Goal: Task Accomplishment & Management: Complete application form

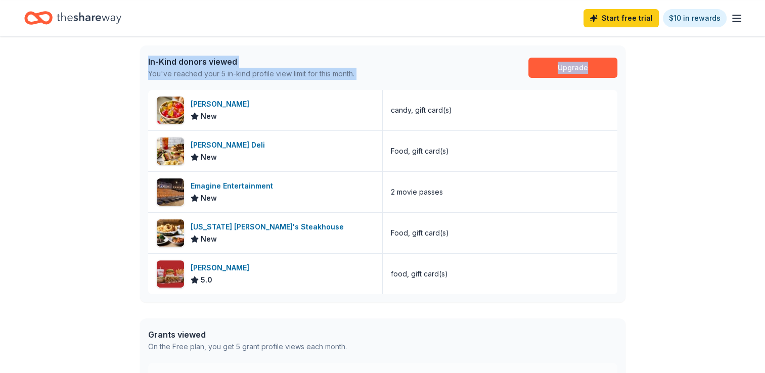
scroll to position [223, 0]
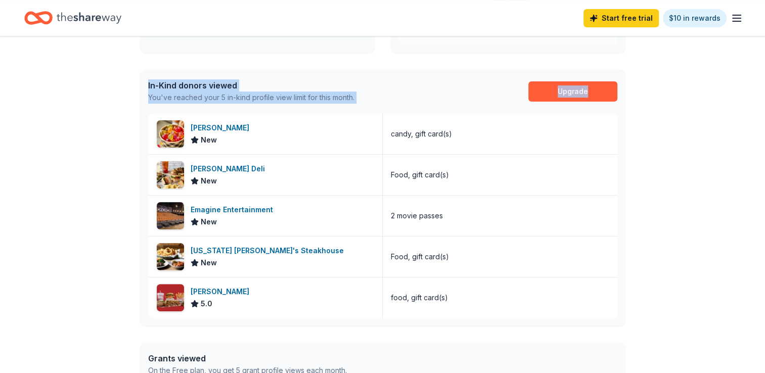
drag, startPoint x: 651, startPoint y: 53, endPoint x: 656, endPoint y: -6, distance: 59.3
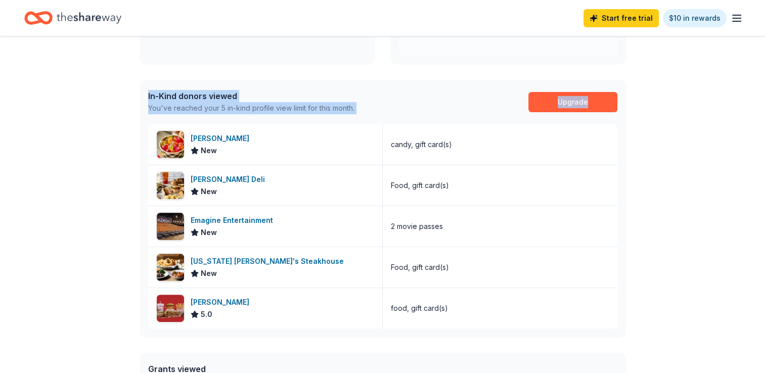
click at [100, 74] on div "👋 Hi [PERSON_NAME] In-Kind Create new event Secret Families Auction [DATE] • [P…" at bounding box center [382, 168] width 765 height 710
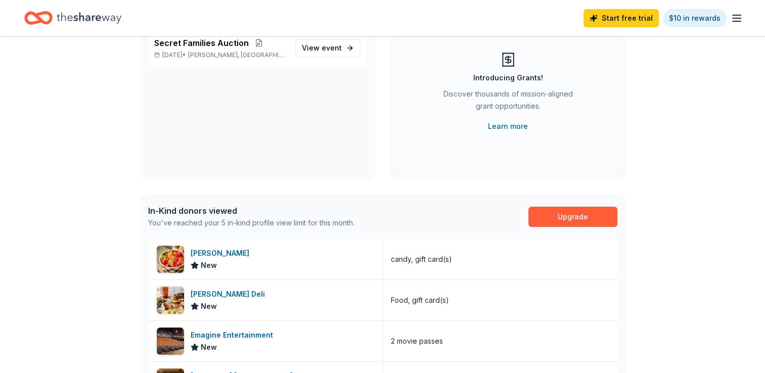
scroll to position [109, 0]
click at [240, 248] on div "[PERSON_NAME] New" at bounding box center [265, 259] width 234 height 40
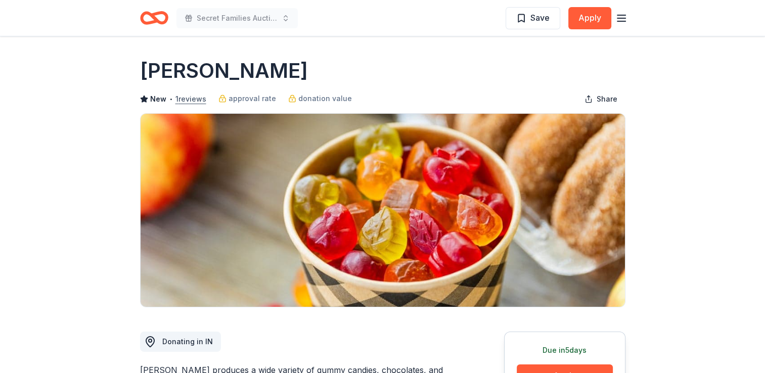
click at [195, 102] on button "1 reviews" at bounding box center [190, 99] width 31 height 12
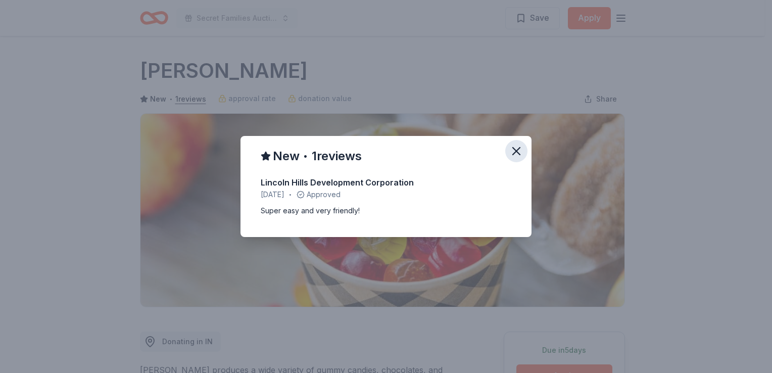
click at [520, 149] on icon "button" at bounding box center [516, 151] width 14 height 14
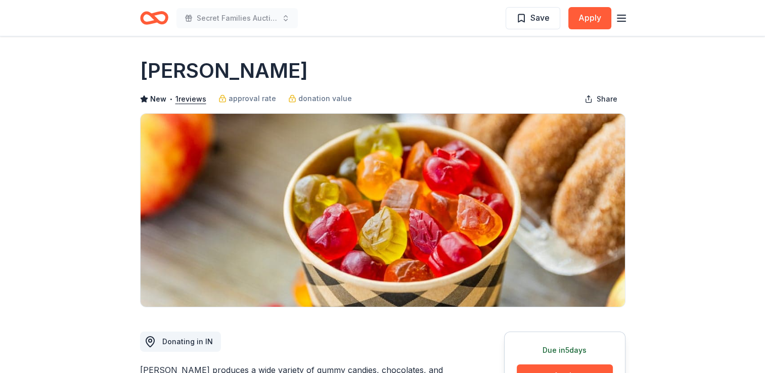
click at [153, 19] on icon "Home" at bounding box center [159, 18] width 16 height 10
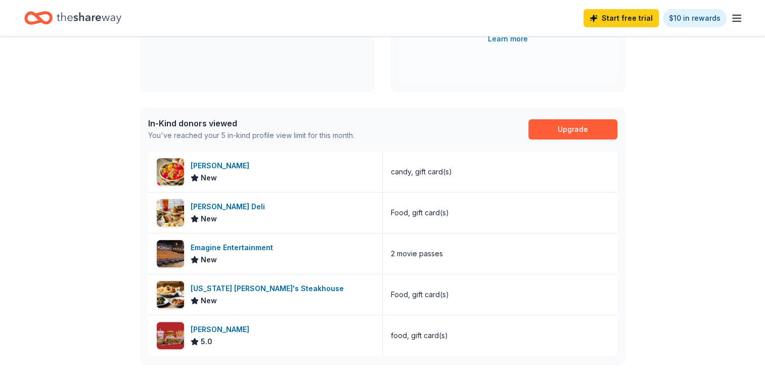
scroll to position [198, 0]
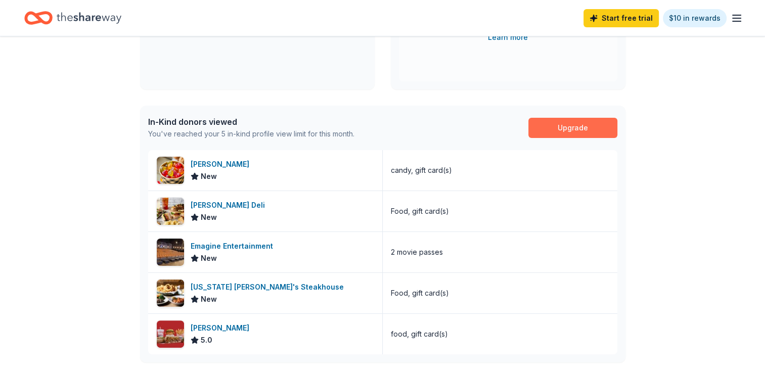
click at [558, 129] on link "Upgrade" at bounding box center [572, 128] width 89 height 20
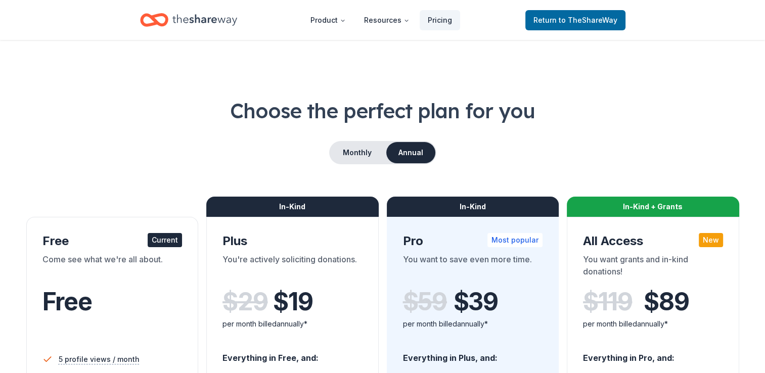
click at [558, 129] on div "Choose the perfect plan for you Monthly Annual Free Current Come see what we're…" at bounding box center [382, 364] width 716 height 535
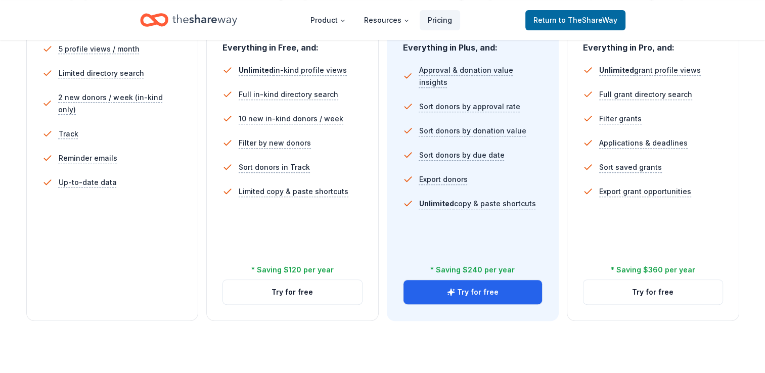
scroll to position [311, 0]
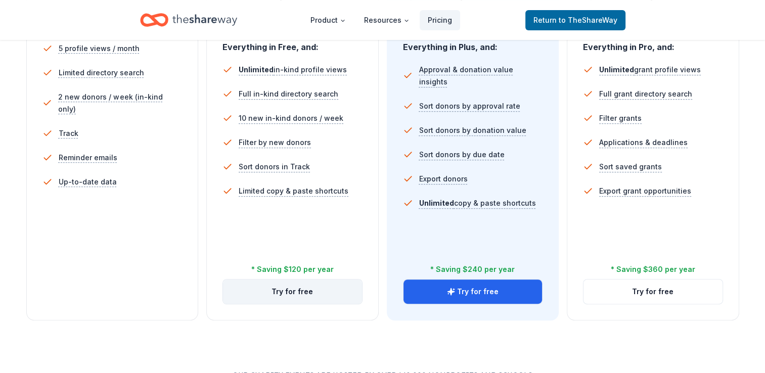
click at [295, 290] on button "Try for free" at bounding box center [292, 291] width 139 height 24
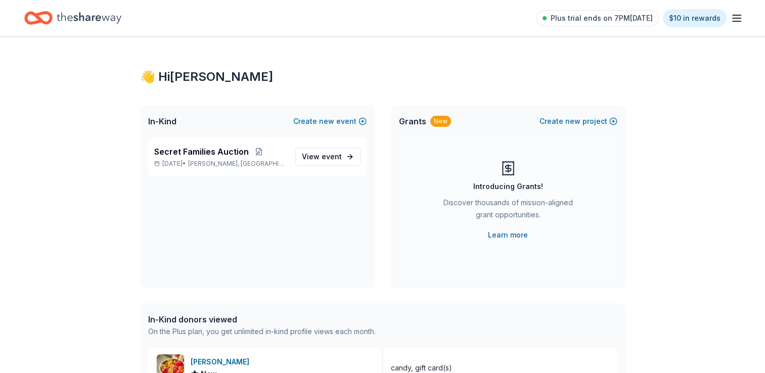
click at [98, 15] on icon "Home" at bounding box center [89, 18] width 65 height 21
click at [96, 19] on icon "Home" at bounding box center [89, 17] width 65 height 11
drag, startPoint x: 96, startPoint y: 19, endPoint x: 152, endPoint y: 15, distance: 56.3
click at [152, 15] on div "Plus trial ends on 7PM, 9/13 $10 in rewards" at bounding box center [382, 18] width 716 height 24
click at [735, 15] on line "button" at bounding box center [736, 15] width 8 height 0
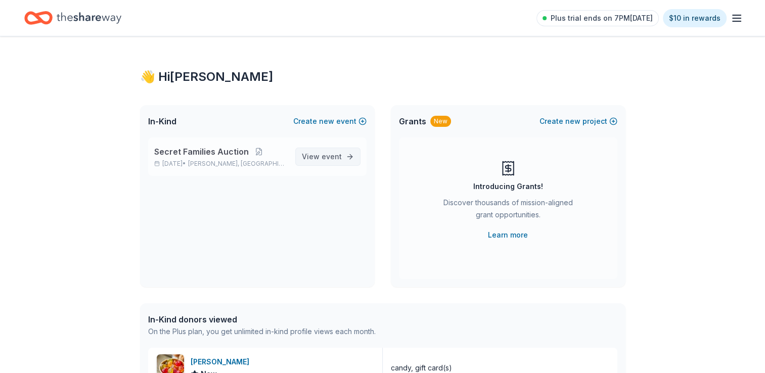
click at [323, 158] on span "event" at bounding box center [331, 156] width 20 height 9
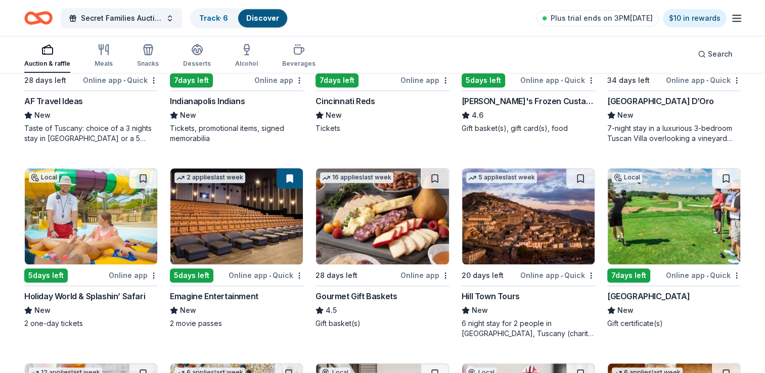
scroll to position [799, 0]
click at [672, 233] on img at bounding box center [673, 216] width 132 height 96
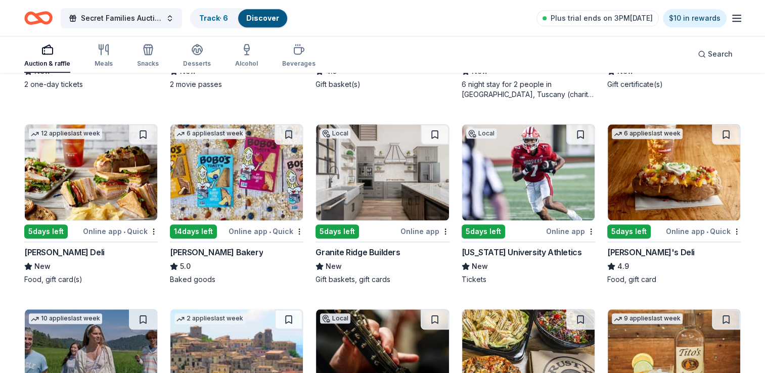
scroll to position [1037, 0]
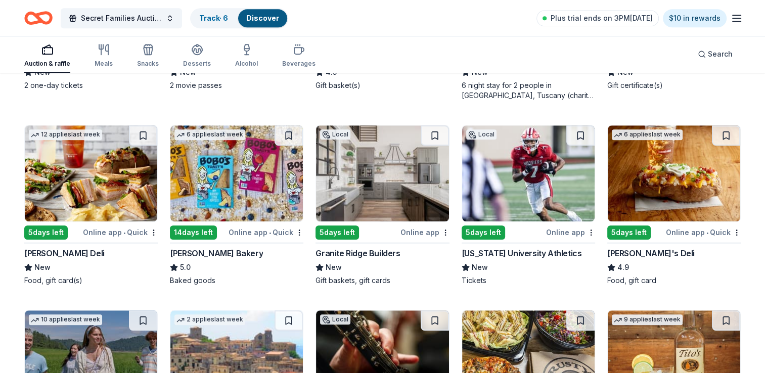
click at [492, 200] on img at bounding box center [528, 173] width 132 height 96
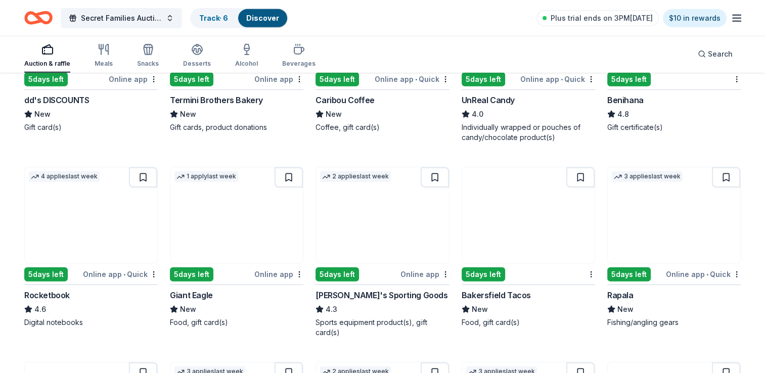
scroll to position [2919, 0]
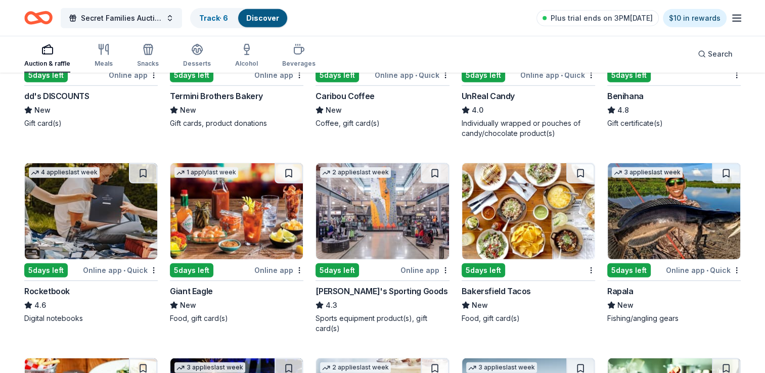
click at [375, 207] on img at bounding box center [382, 211] width 132 height 96
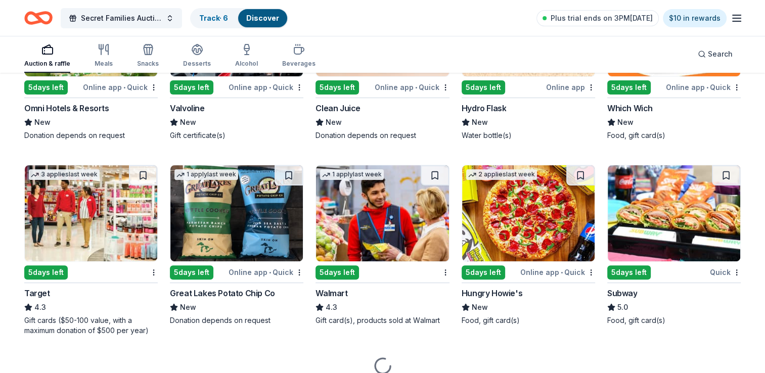
scroll to position [4058, 0]
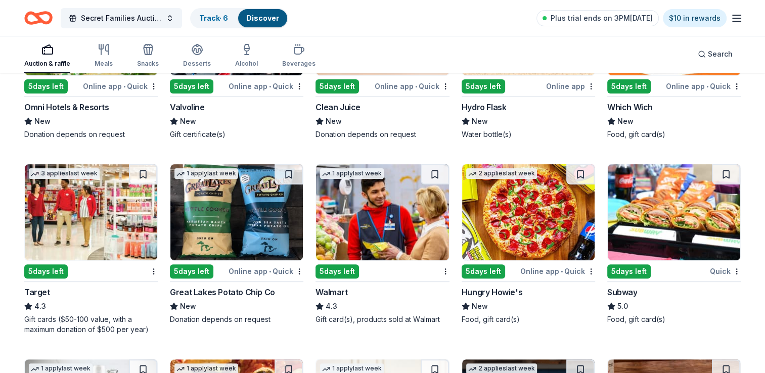
click at [71, 218] on img at bounding box center [91, 212] width 132 height 96
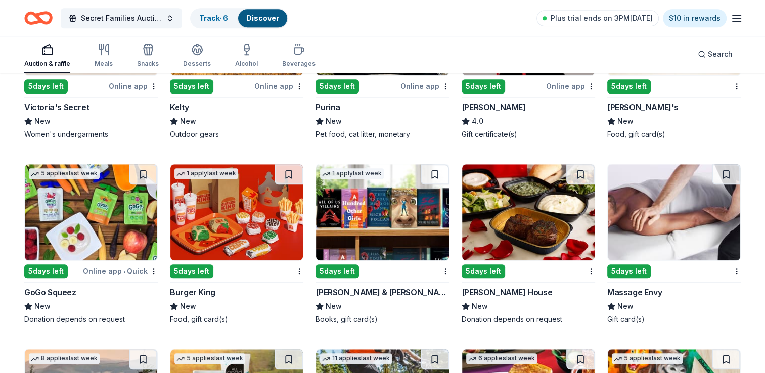
scroll to position [4624, 0]
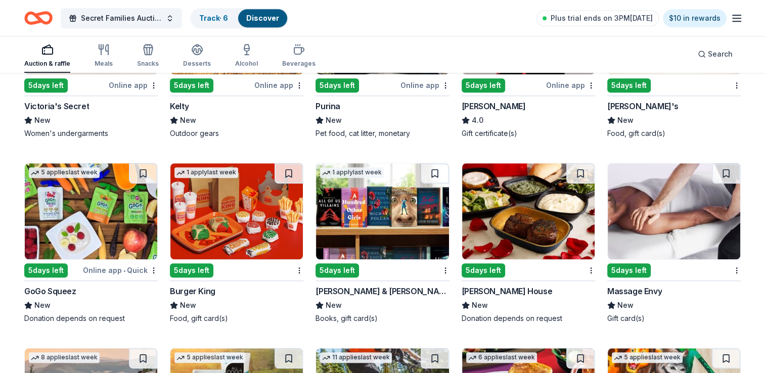
click at [357, 221] on img at bounding box center [382, 211] width 132 height 96
click at [495, 244] on img at bounding box center [528, 211] width 132 height 96
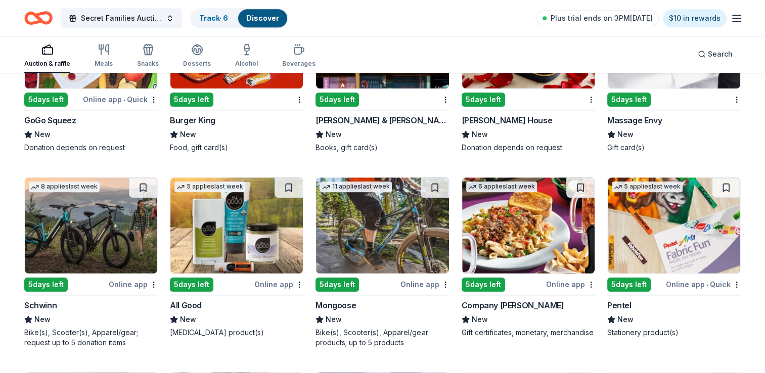
scroll to position [4795, 0]
click at [117, 225] on img at bounding box center [91, 225] width 132 height 96
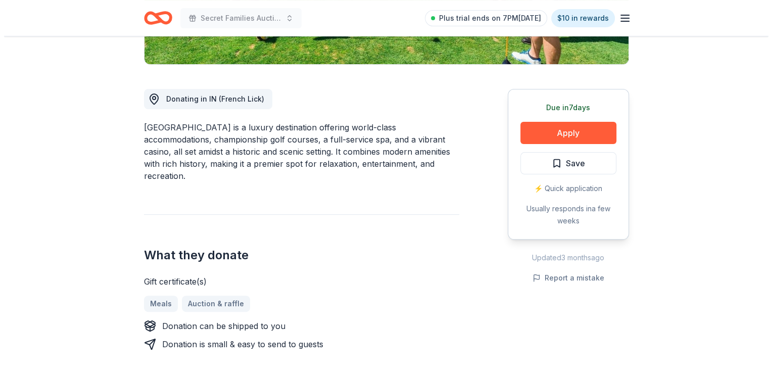
scroll to position [243, 0]
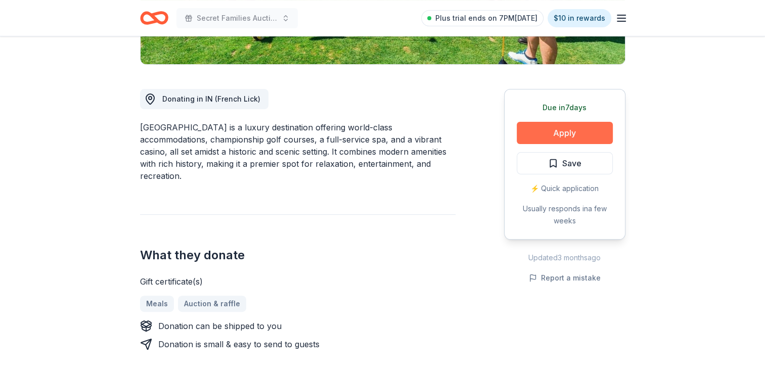
click at [567, 132] on button "Apply" at bounding box center [564, 133] width 96 height 22
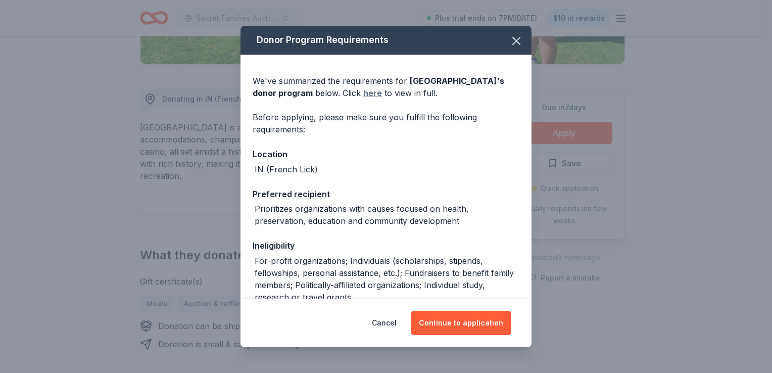
click at [368, 94] on link "here" at bounding box center [372, 93] width 19 height 12
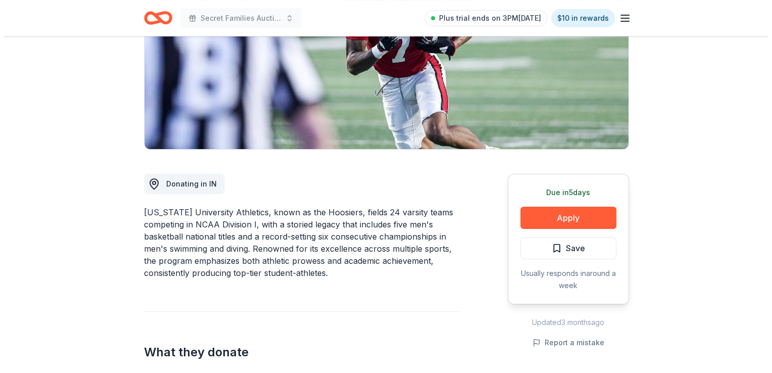
scroll to position [155, 0]
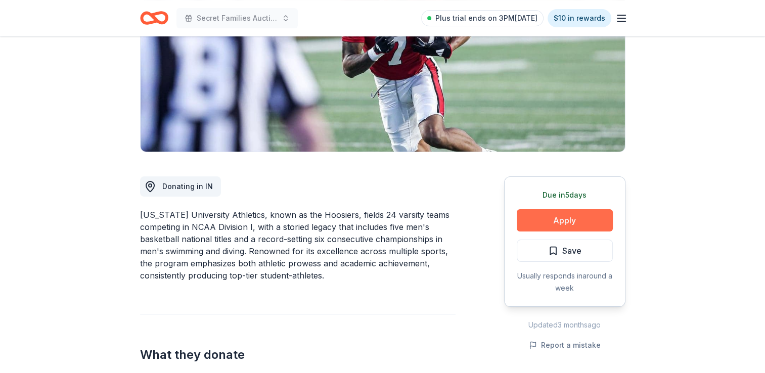
click at [556, 220] on button "Apply" at bounding box center [564, 220] width 96 height 22
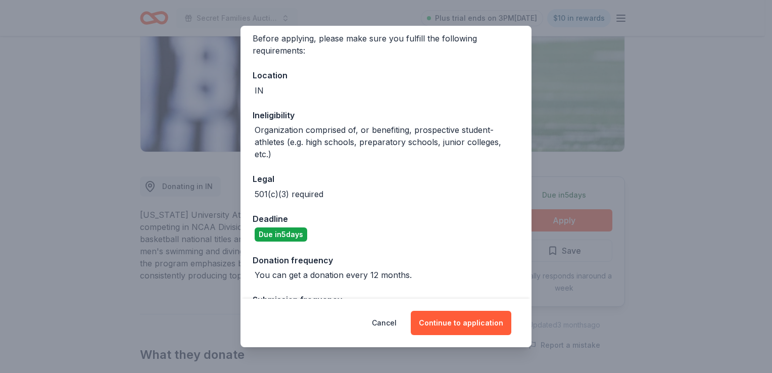
scroll to position [73, 0]
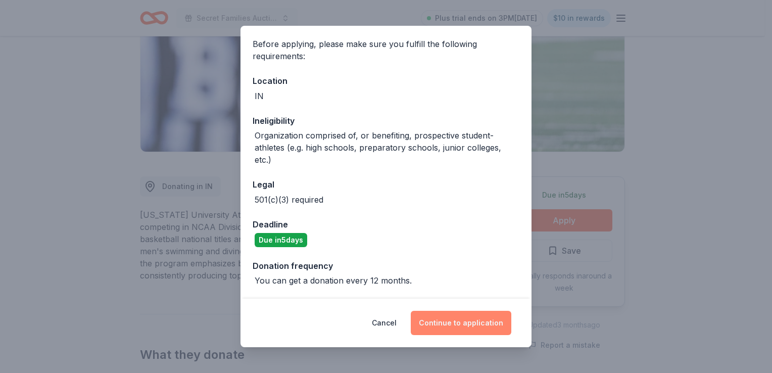
click at [467, 320] on button "Continue to application" at bounding box center [461, 323] width 101 height 24
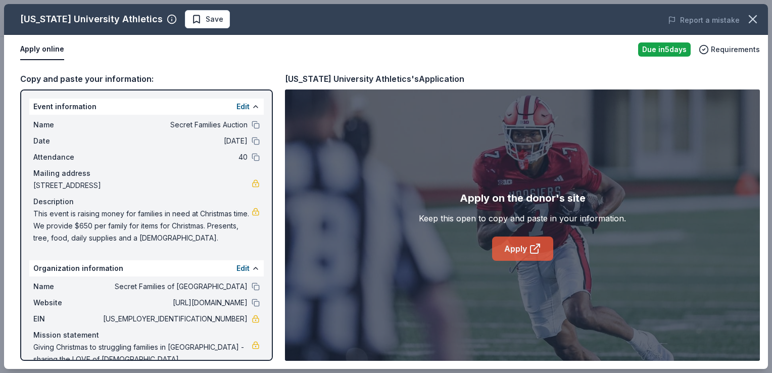
click at [521, 248] on link "Apply" at bounding box center [522, 249] width 61 height 24
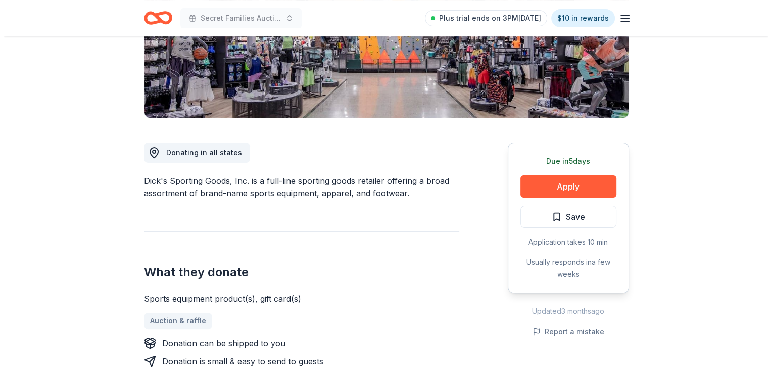
scroll to position [190, 0]
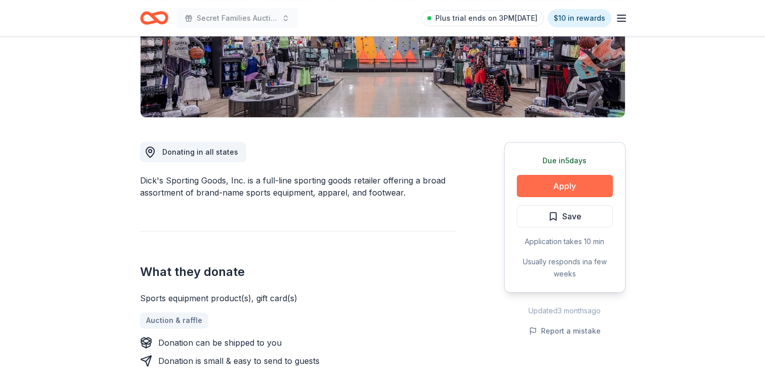
click at [566, 181] on button "Apply" at bounding box center [564, 186] width 96 height 22
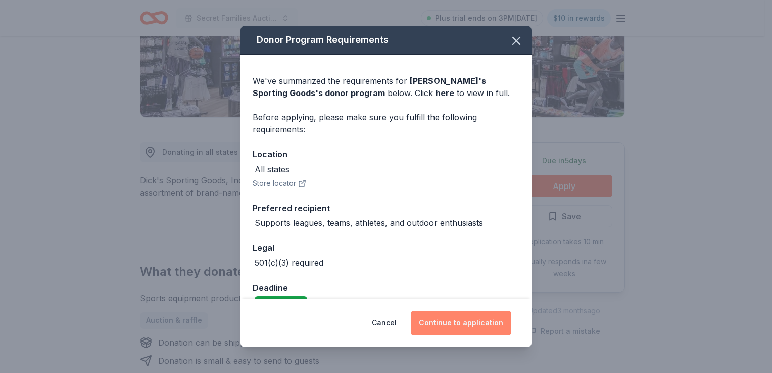
click at [452, 322] on button "Continue to application" at bounding box center [461, 323] width 101 height 24
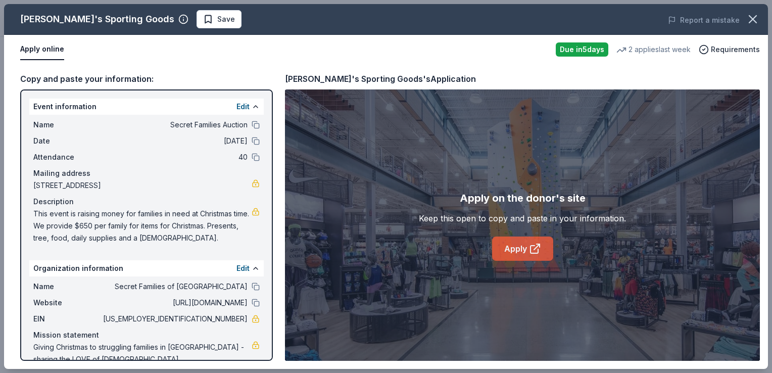
click at [513, 243] on link "Apply" at bounding box center [522, 249] width 61 height 24
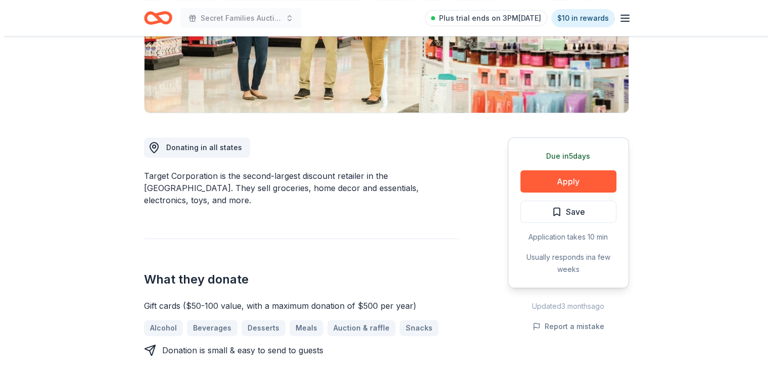
scroll to position [195, 0]
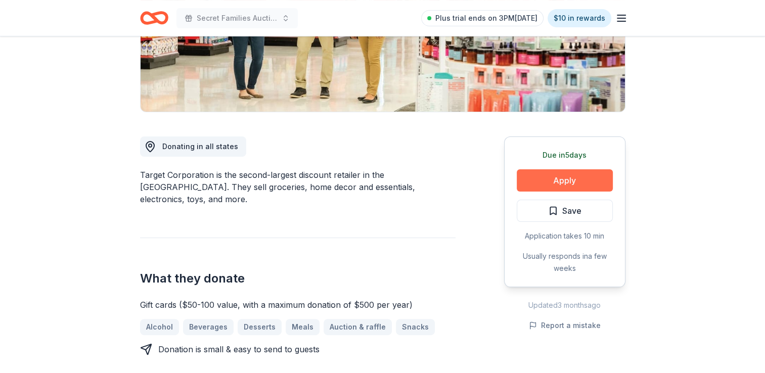
click at [553, 171] on button "Apply" at bounding box center [564, 180] width 96 height 22
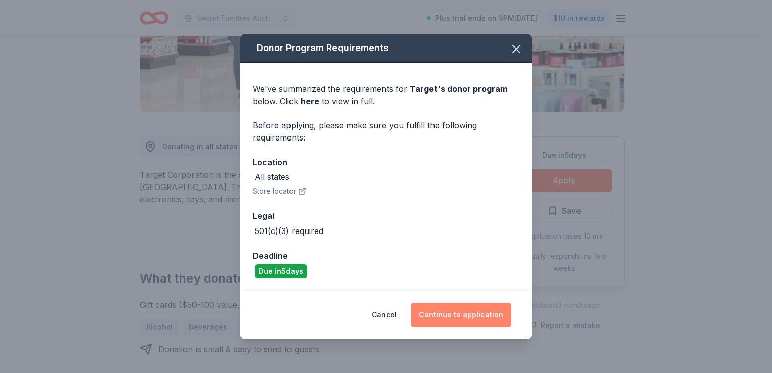
click at [456, 310] on button "Continue to application" at bounding box center [461, 315] width 101 height 24
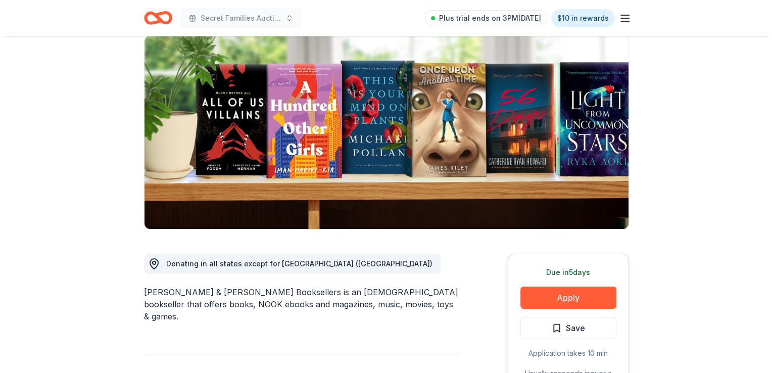
scroll to position [80, 0]
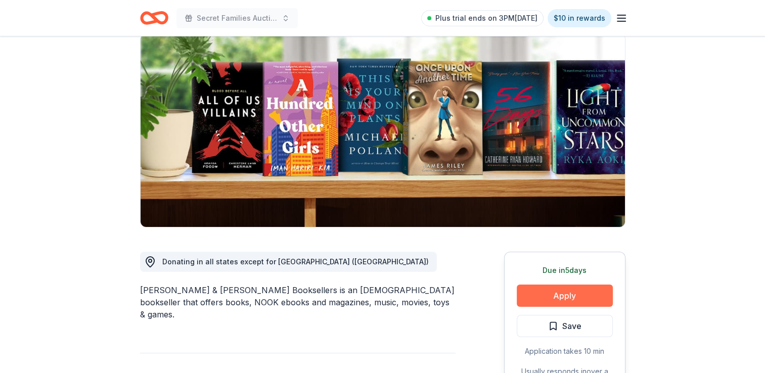
click at [546, 290] on button "Apply" at bounding box center [564, 296] width 96 height 22
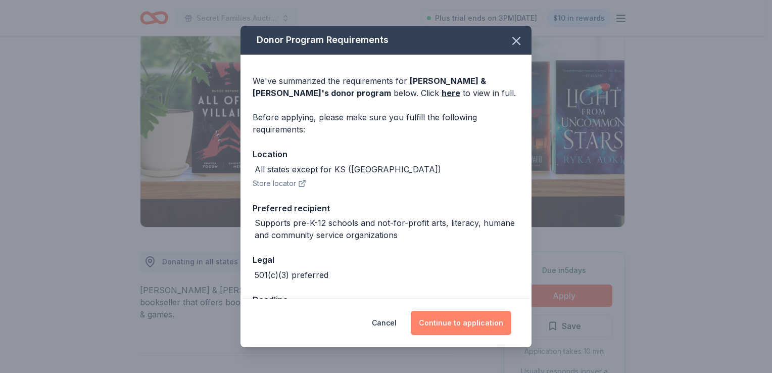
click at [452, 317] on button "Continue to application" at bounding box center [461, 323] width 101 height 24
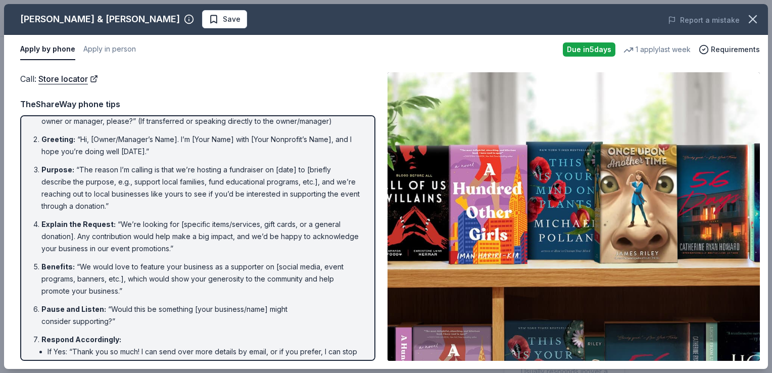
scroll to position [0, 0]
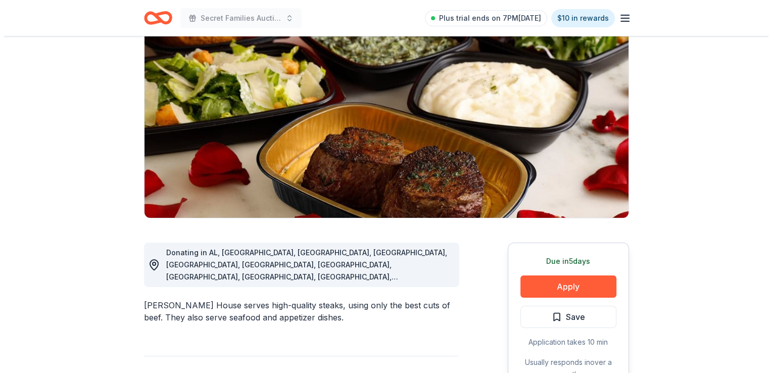
scroll to position [90, 0]
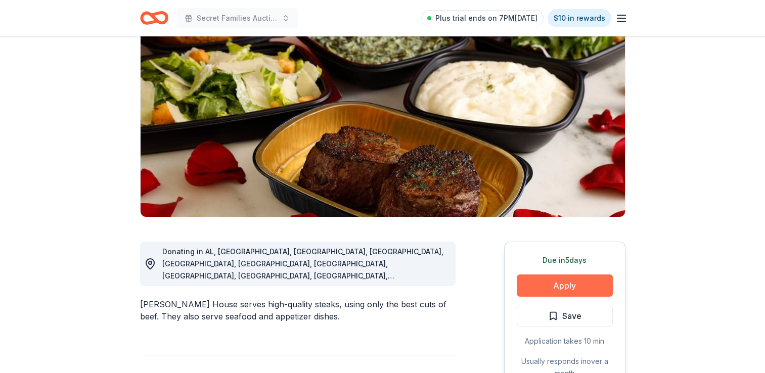
click at [556, 286] on button "Apply" at bounding box center [564, 285] width 96 height 22
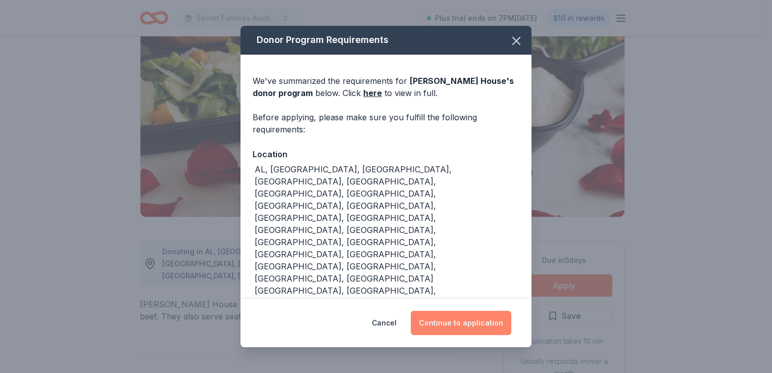
click at [447, 311] on button "Continue to application" at bounding box center [461, 323] width 101 height 24
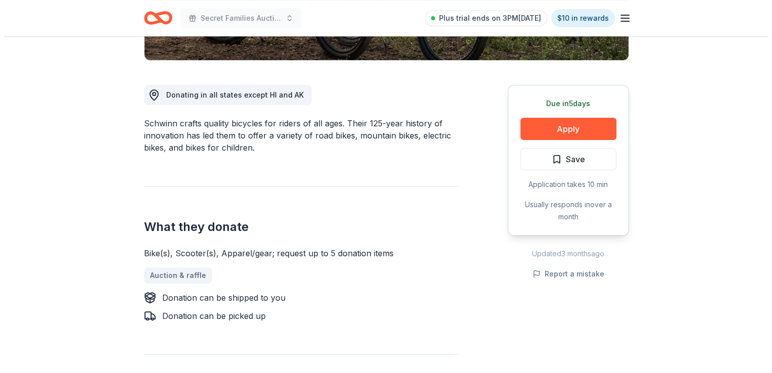
scroll to position [242, 0]
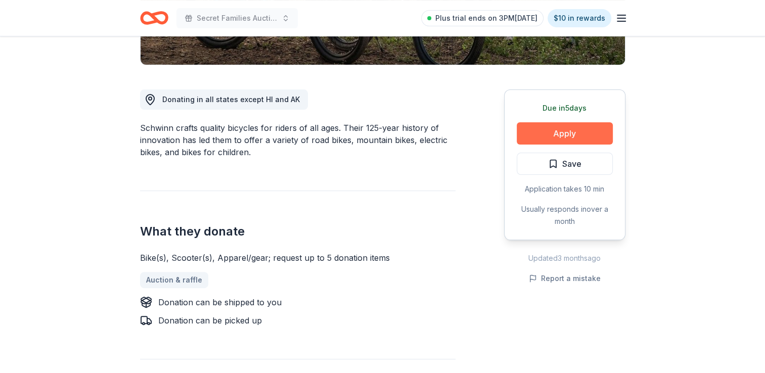
click at [554, 131] on button "Apply" at bounding box center [564, 133] width 96 height 22
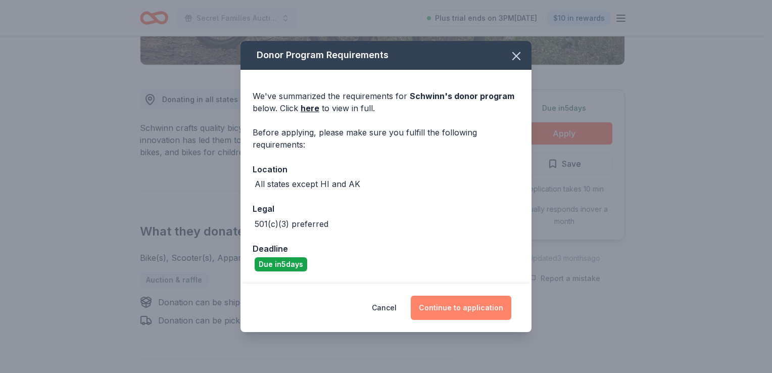
click at [457, 305] on button "Continue to application" at bounding box center [461, 308] width 101 height 24
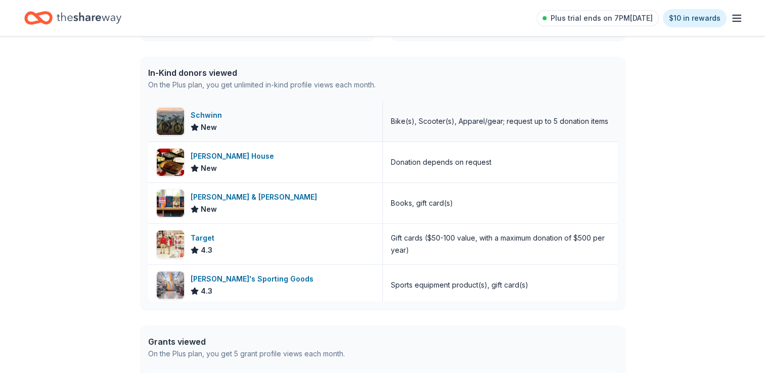
click at [195, 127] on icon at bounding box center [194, 127] width 7 height 7
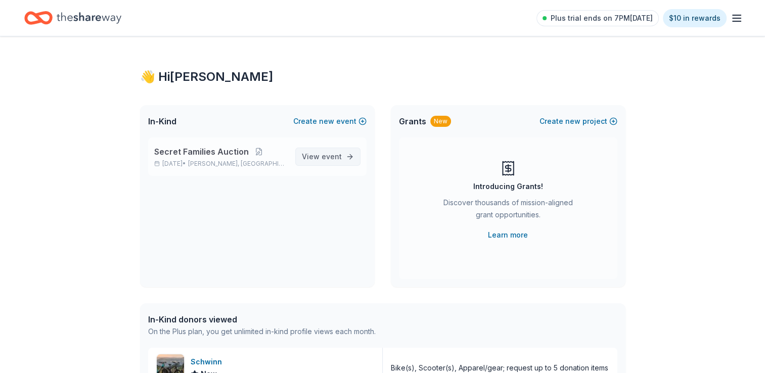
click at [313, 158] on span "View event" at bounding box center [322, 157] width 40 height 12
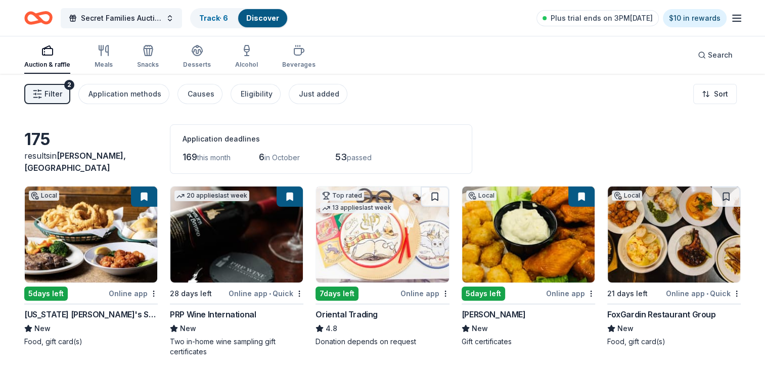
click at [287, 246] on img at bounding box center [236, 234] width 132 height 96
click at [44, 54] on icon "button" at bounding box center [47, 50] width 12 height 12
click at [44, 92] on button "Filter 2" at bounding box center [47, 94] width 46 height 20
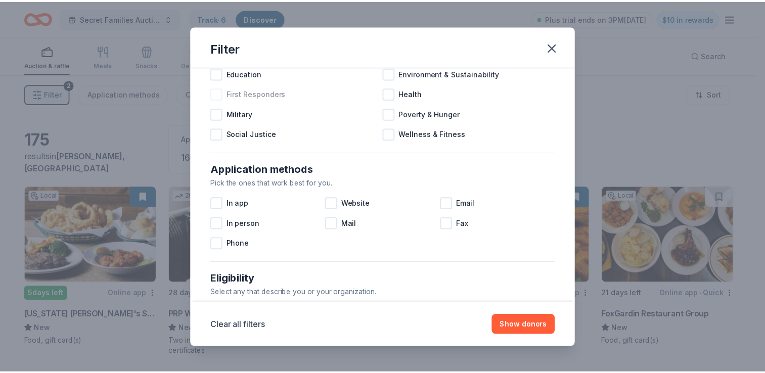
scroll to position [93, 0]
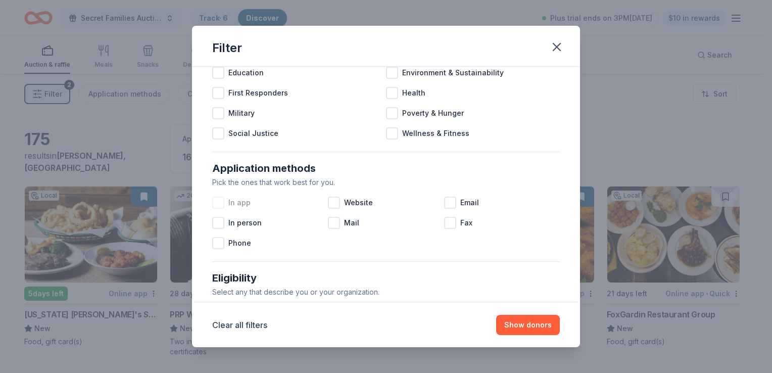
click at [218, 202] on div at bounding box center [218, 203] width 12 height 12
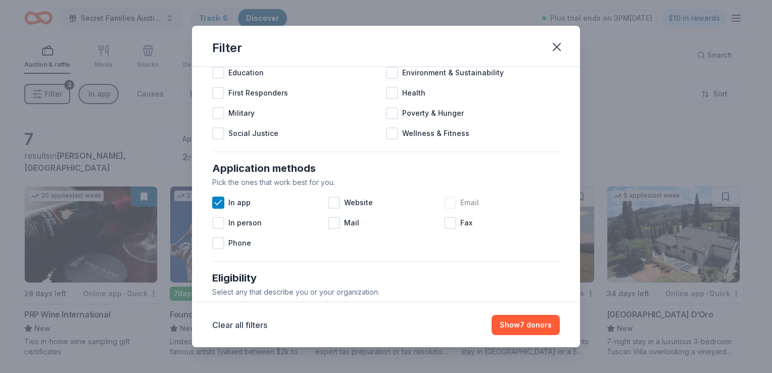
click at [447, 206] on div at bounding box center [450, 203] width 12 height 12
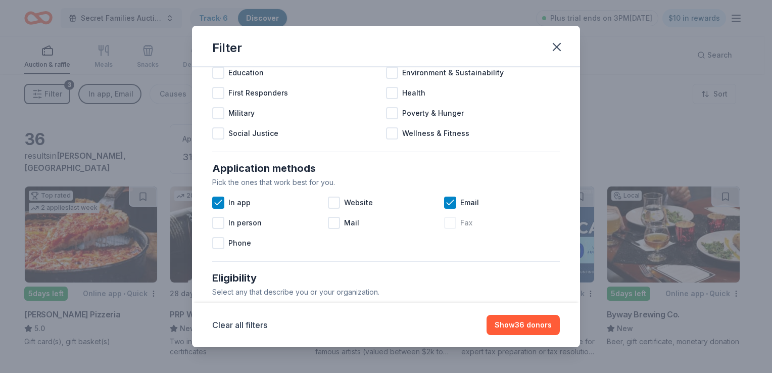
click at [445, 223] on div at bounding box center [450, 223] width 12 height 12
click at [510, 324] on button "Show 36 donors" at bounding box center [523, 325] width 73 height 20
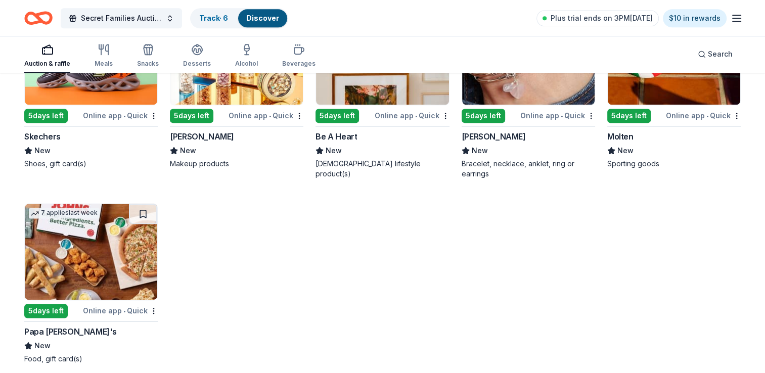
scroll to position [1338, 0]
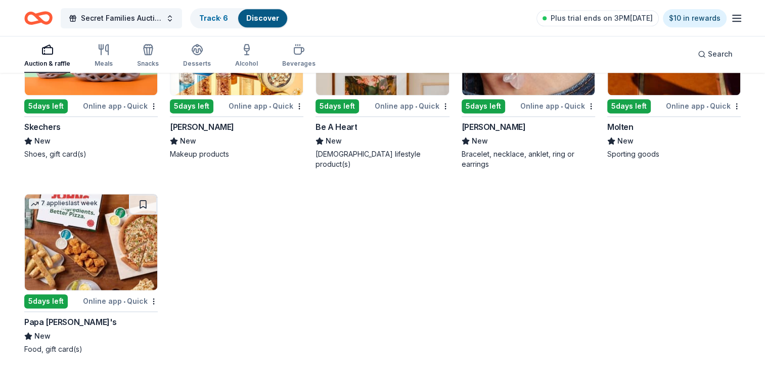
click at [117, 250] on img at bounding box center [91, 242] width 132 height 96
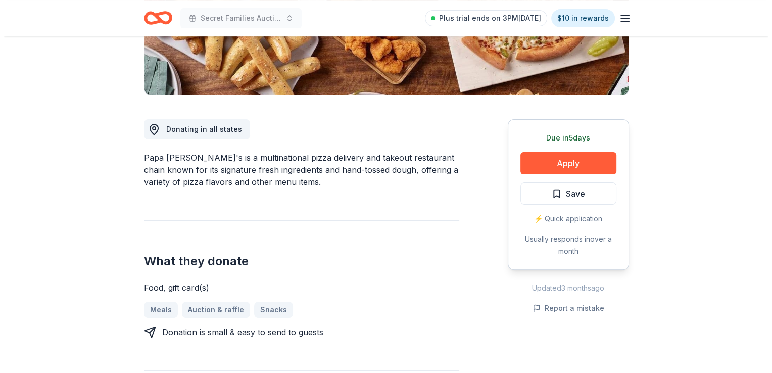
scroll to position [222, 0]
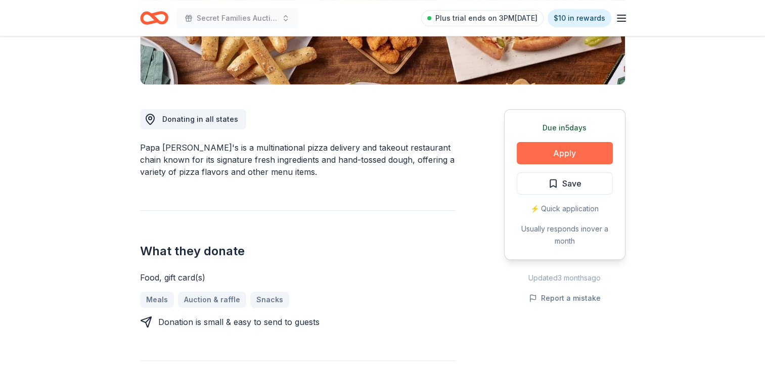
click at [563, 149] on button "Apply" at bounding box center [564, 153] width 96 height 22
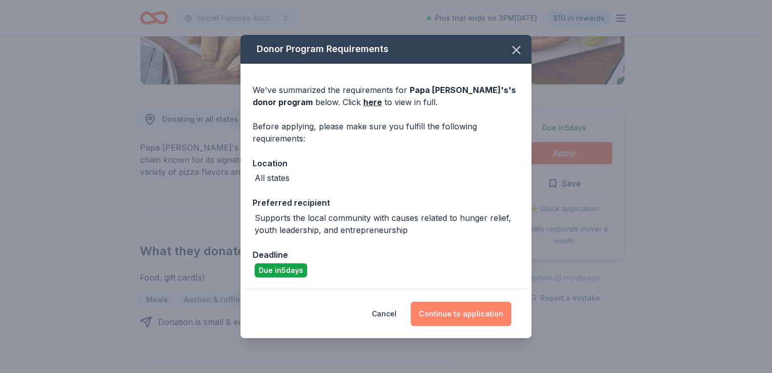
click at [461, 312] on button "Continue to application" at bounding box center [461, 314] width 101 height 24
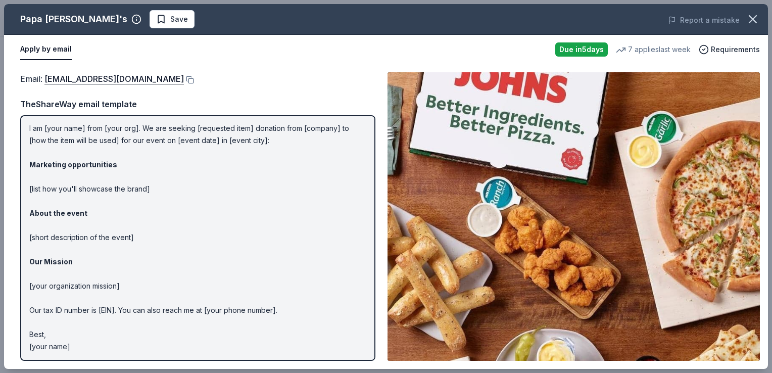
scroll to position [0, 0]
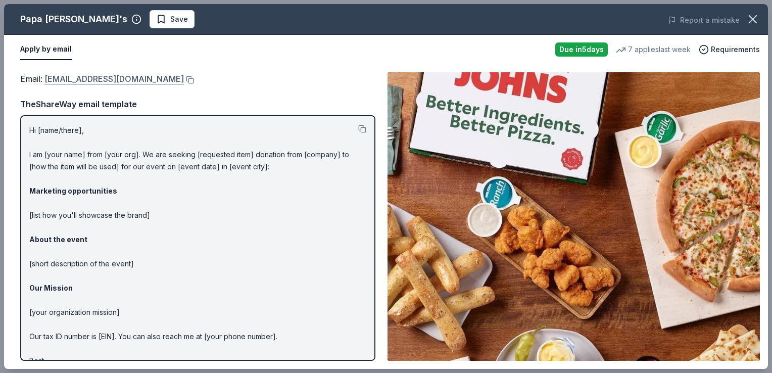
click at [125, 77] on link "foundation@papajohns.com" at bounding box center [113, 78] width 139 height 13
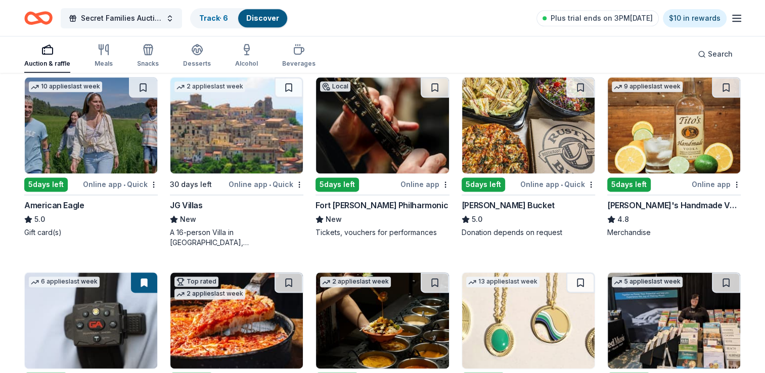
scroll to position [1267, 0]
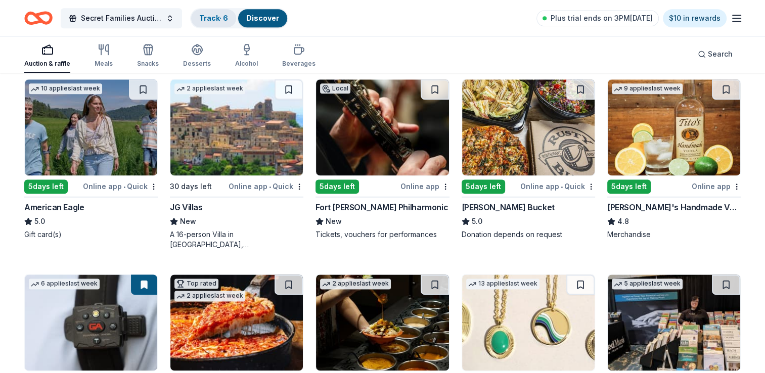
click at [208, 14] on link "Track · 6" at bounding box center [213, 18] width 29 height 9
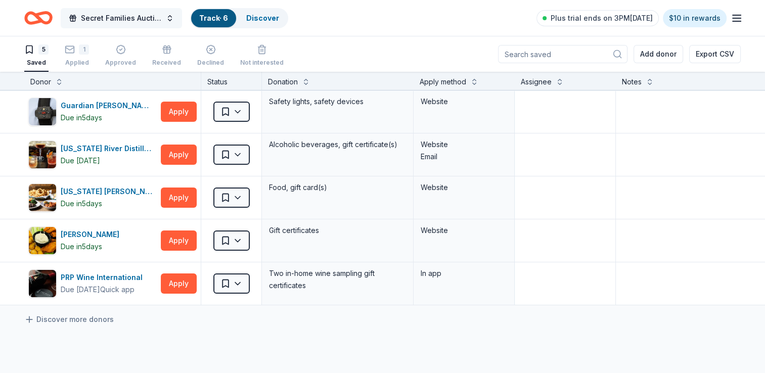
click at [127, 20] on span "Secret Families Auction" at bounding box center [121, 18] width 81 height 12
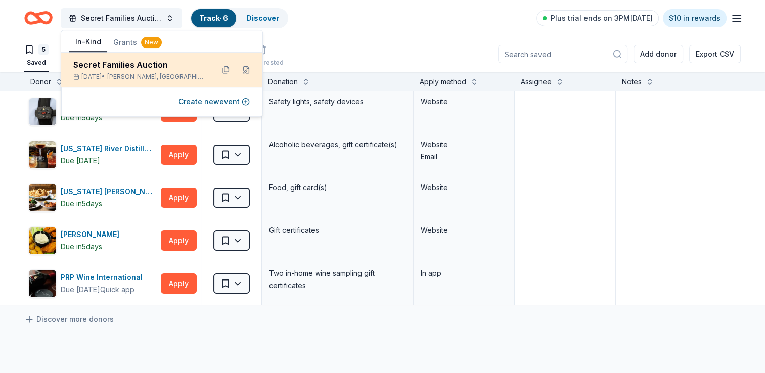
click at [125, 65] on div "Secret Families Auction" at bounding box center [139, 65] width 132 height 12
click at [229, 68] on button at bounding box center [226, 70] width 16 height 16
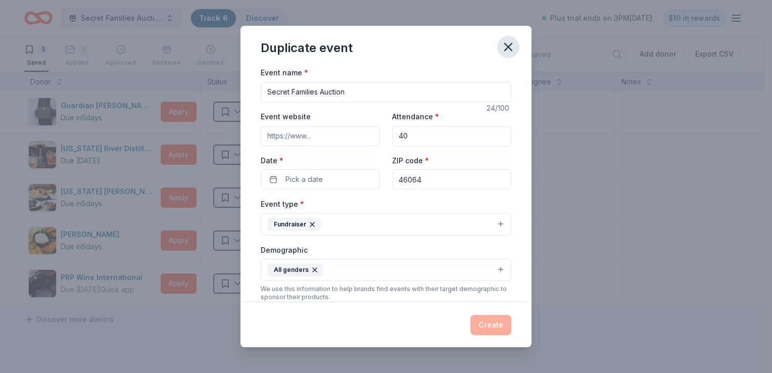
click at [511, 44] on icon "button" at bounding box center [508, 47] width 14 height 14
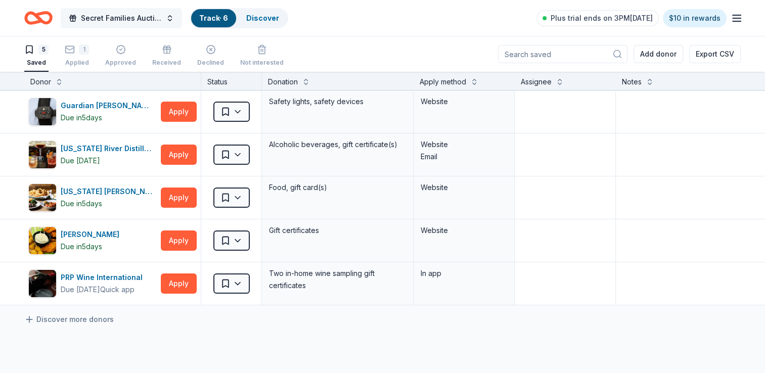
click at [129, 17] on span "Secret Families Auction" at bounding box center [121, 18] width 81 height 12
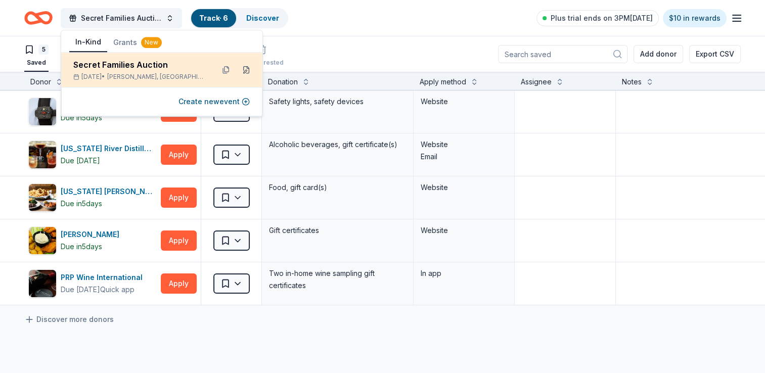
click at [248, 69] on button at bounding box center [246, 70] width 16 height 16
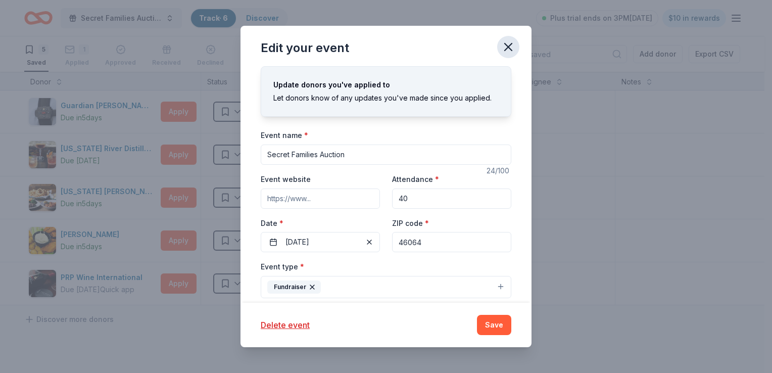
click at [517, 41] on button "button" at bounding box center [508, 47] width 22 height 22
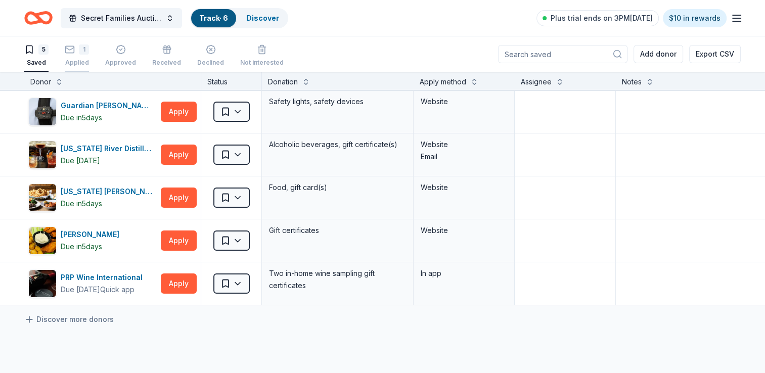
click at [76, 55] on div "1 Applied" at bounding box center [77, 55] width 24 height 22
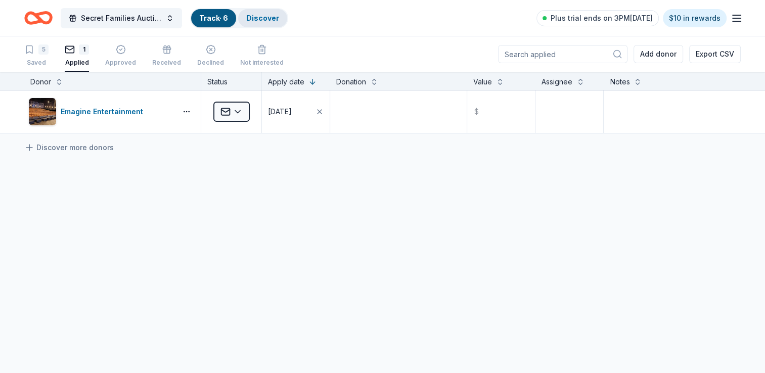
click at [261, 14] on link "Discover" at bounding box center [262, 18] width 33 height 9
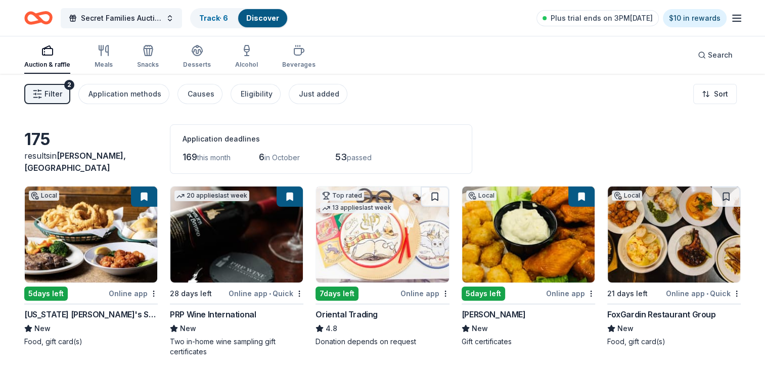
click at [737, 14] on icon "button" at bounding box center [736, 18] width 12 height 12
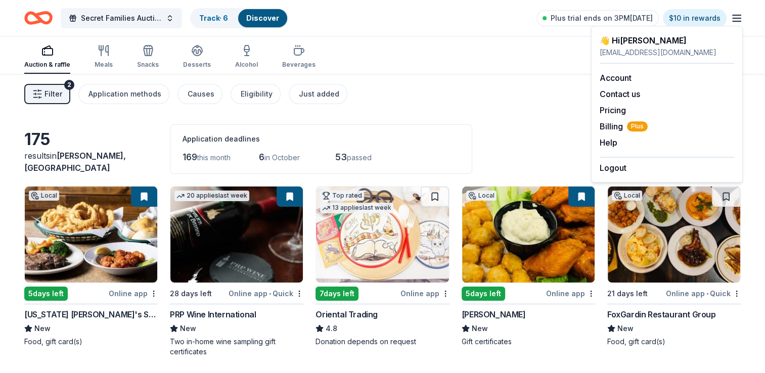
click at [497, 127] on div "175 results in [GEOGRAPHIC_DATA], IN Application deadlines 169 this month 6 in …" at bounding box center [382, 149] width 716 height 50
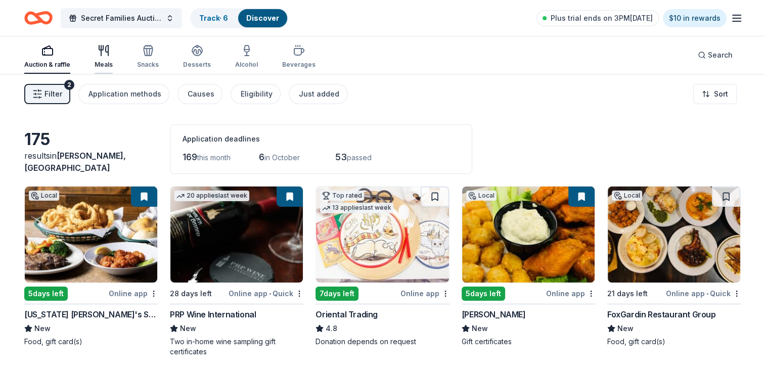
click at [98, 56] on icon "button" at bounding box center [104, 50] width 12 height 12
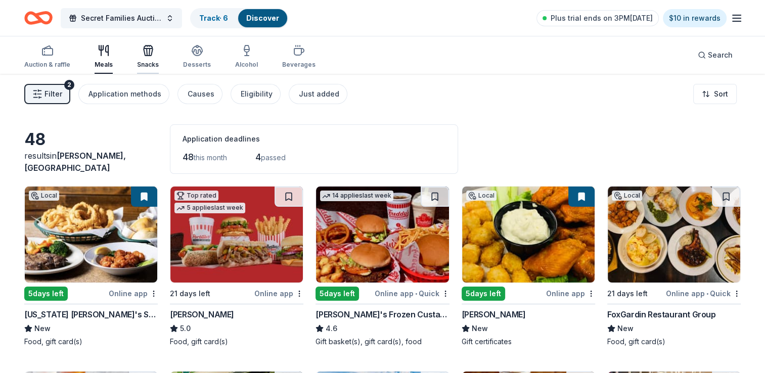
click at [154, 56] on div "button" at bounding box center [148, 50] width 22 height 12
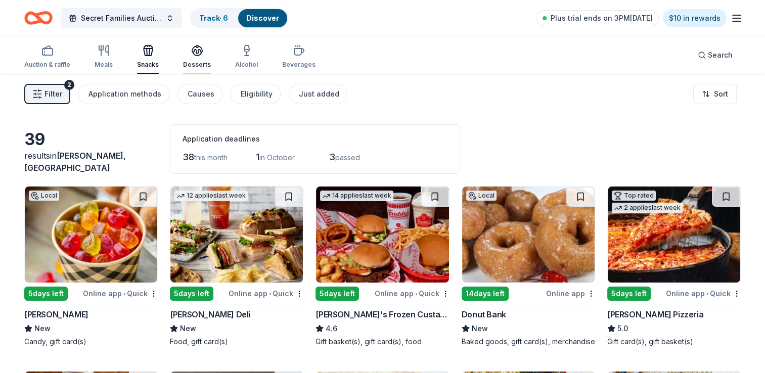
click at [195, 54] on icon "button" at bounding box center [197, 50] width 12 height 12
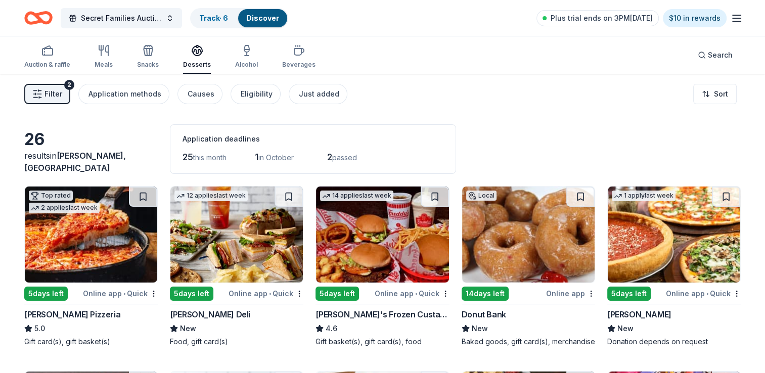
click at [739, 16] on icon "button" at bounding box center [736, 18] width 12 height 12
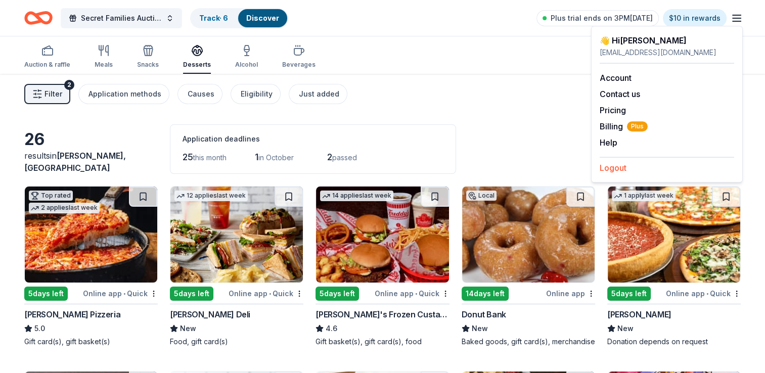
click at [617, 163] on button "Logout" at bounding box center [612, 168] width 27 height 12
